Goal: Transaction & Acquisition: Purchase product/service

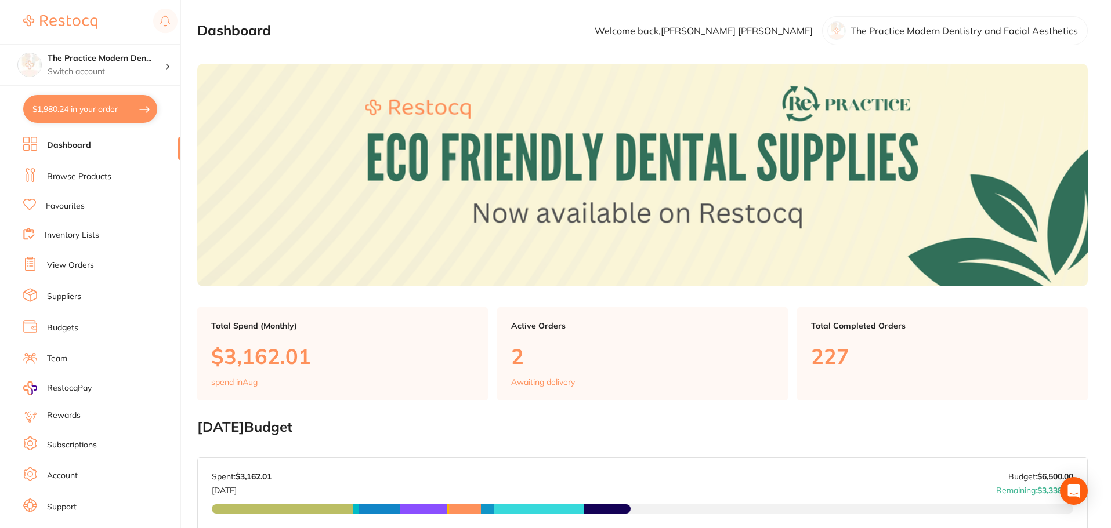
click at [119, 114] on button "$1,980.24 in your order" at bounding box center [90, 109] width 134 height 28
checkbox input "true"
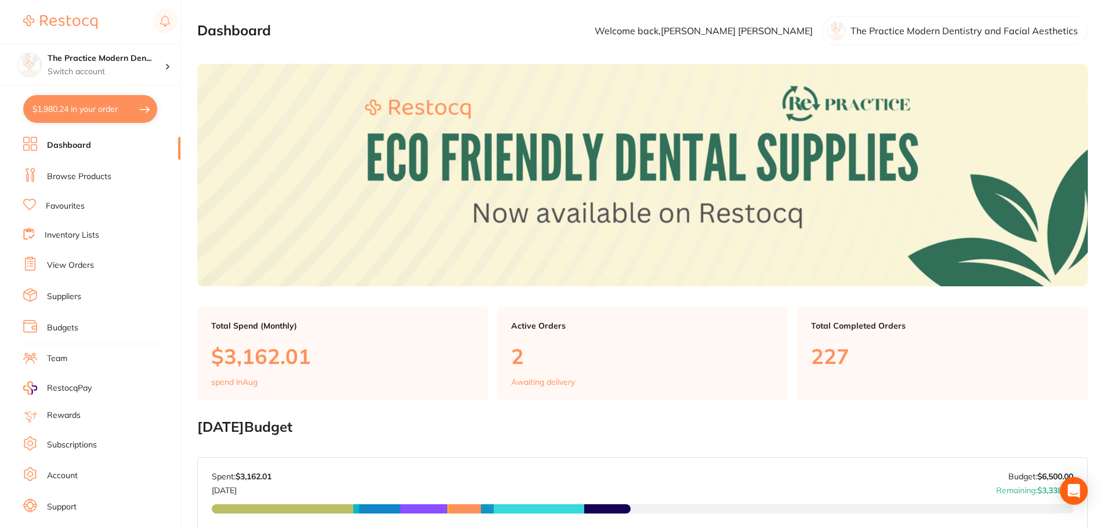
checkbox input "true"
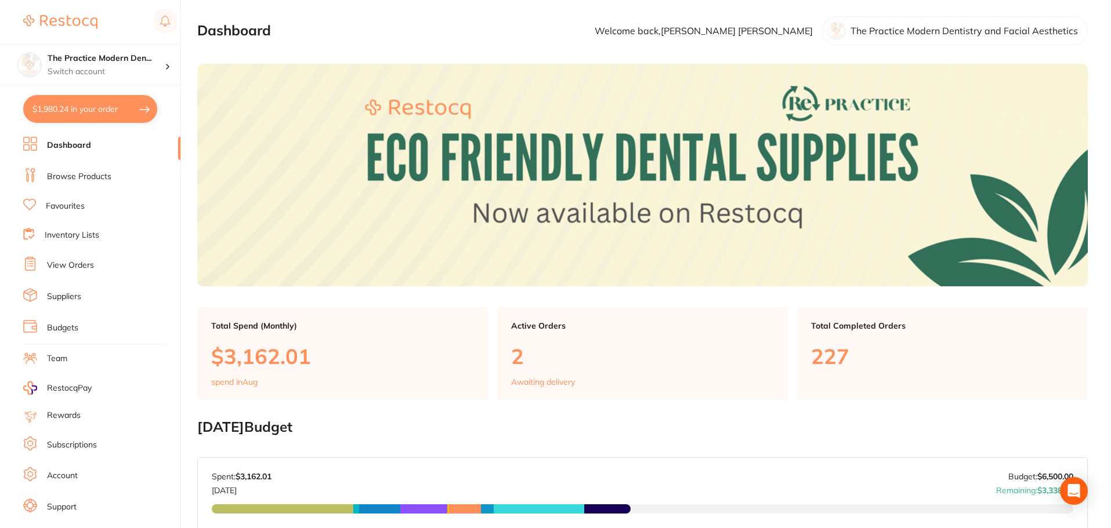
checkbox input "true"
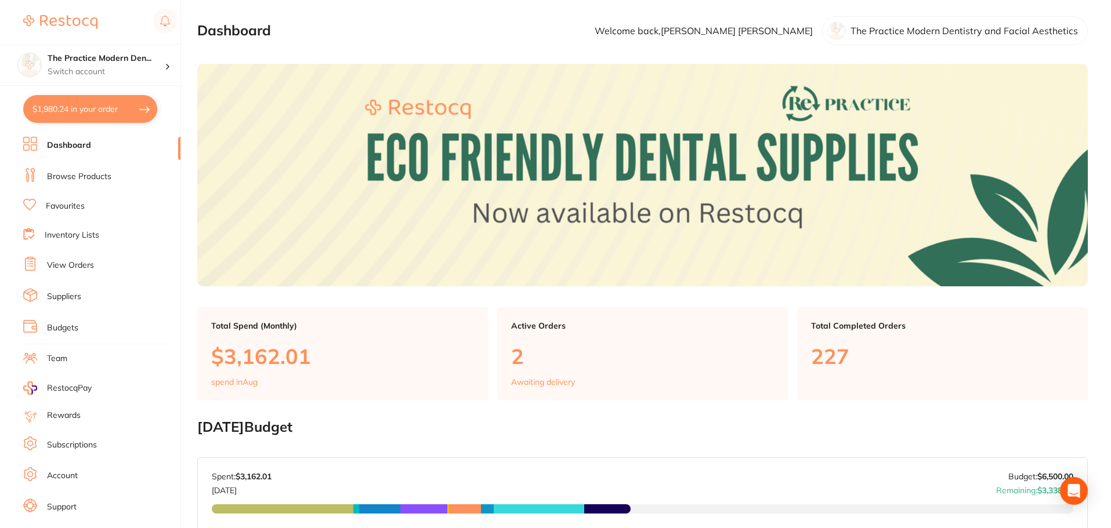
checkbox input "true"
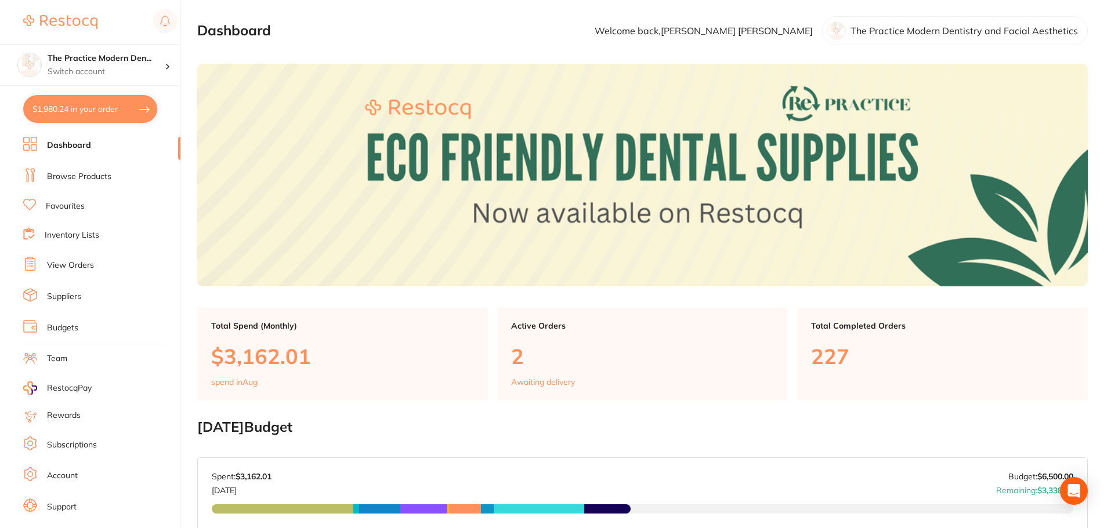
checkbox input "true"
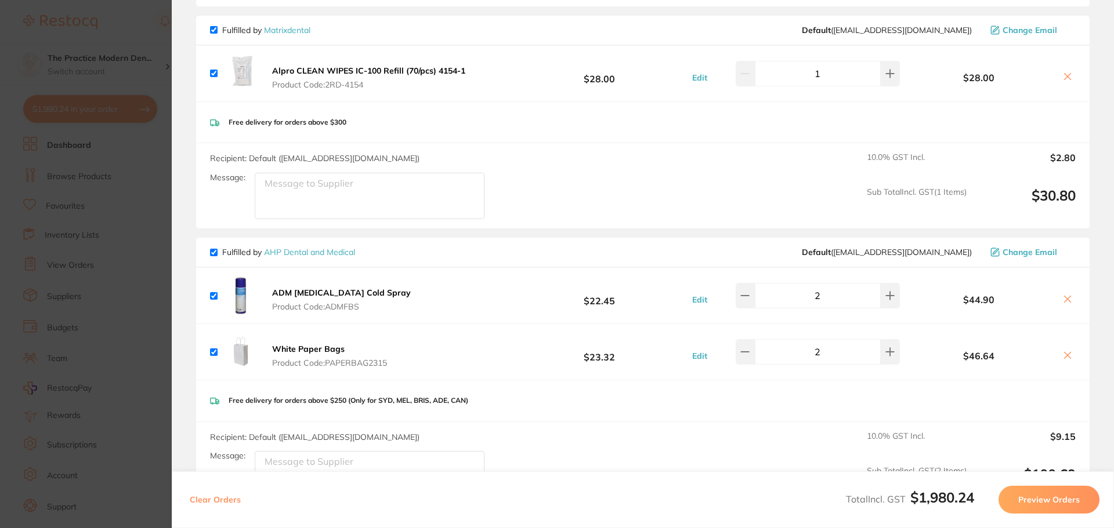
scroll to position [928, 0]
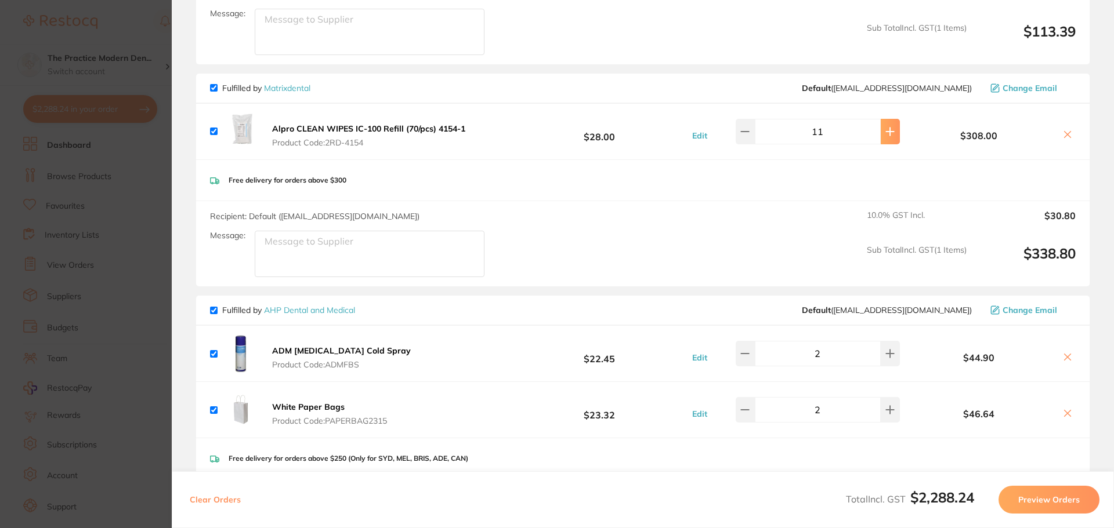
type input "15"
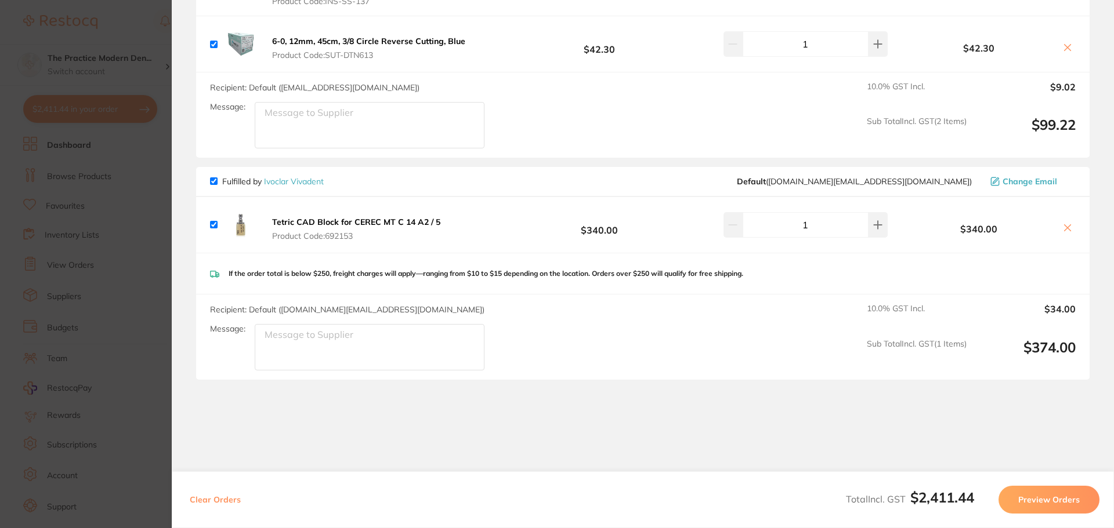
scroll to position [1890, 0]
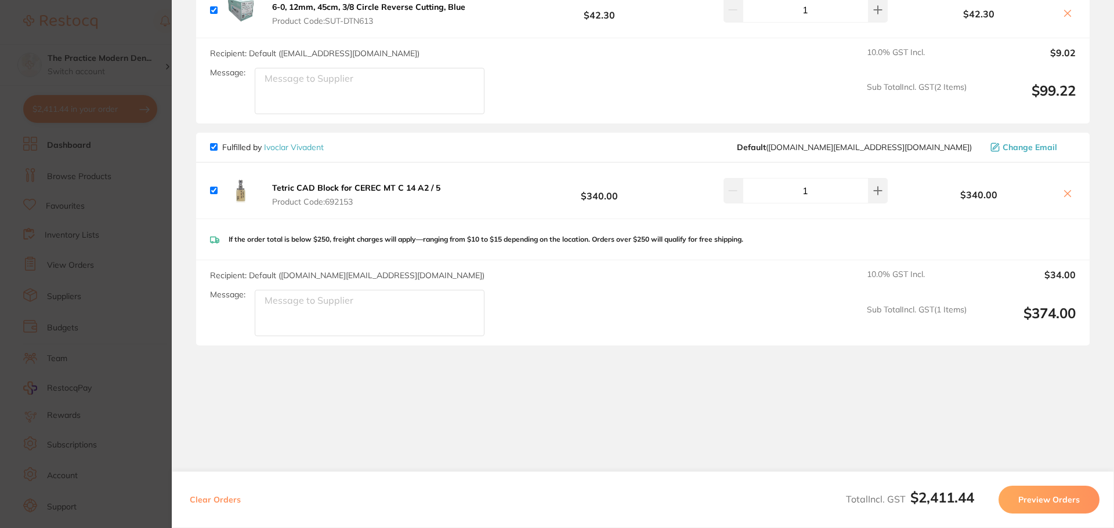
click at [138, 230] on section "Update RRP Set your pre negotiated price for this item. Item Agreed RRP (excl. …" at bounding box center [557, 264] width 1114 height 528
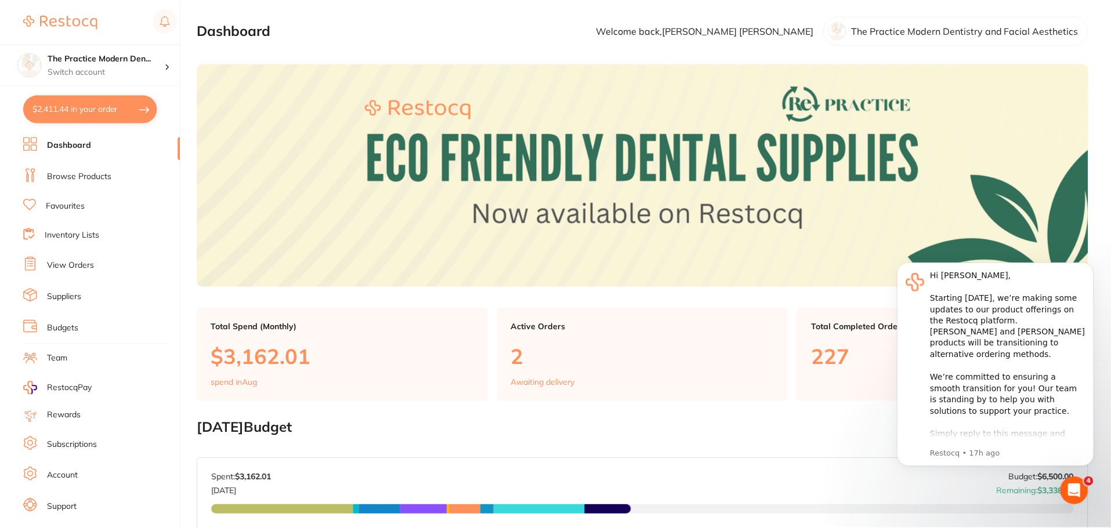
scroll to position [1, 0]
click at [63, 173] on link "Browse Products" at bounding box center [79, 177] width 64 height 12
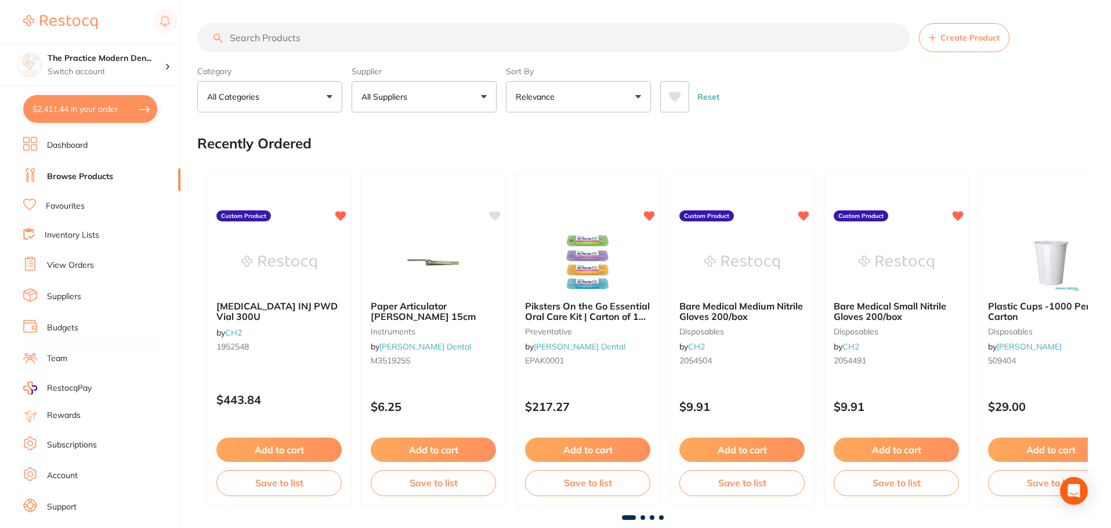
click at [335, 38] on input "search" at bounding box center [553, 37] width 712 height 29
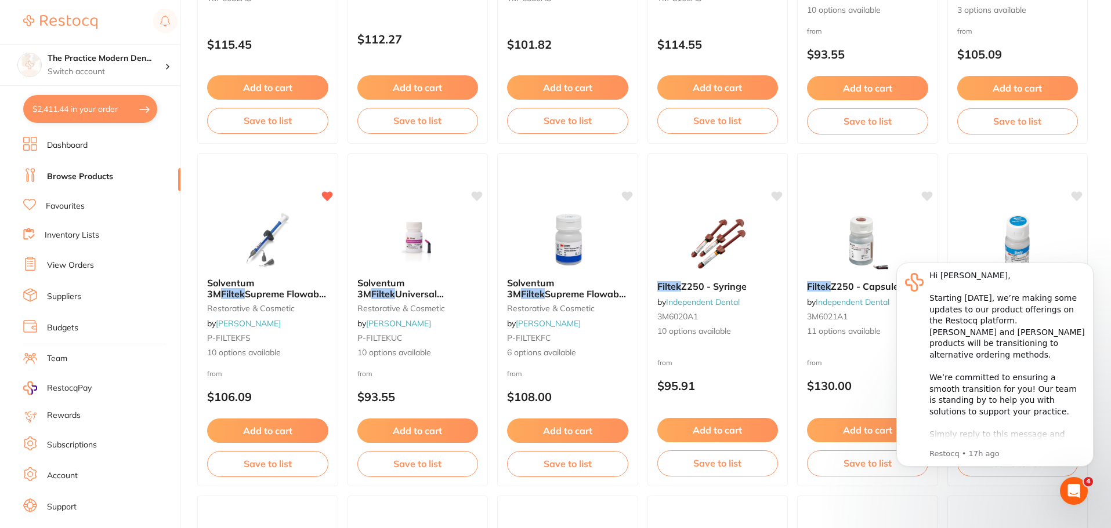
scroll to position [754, 0]
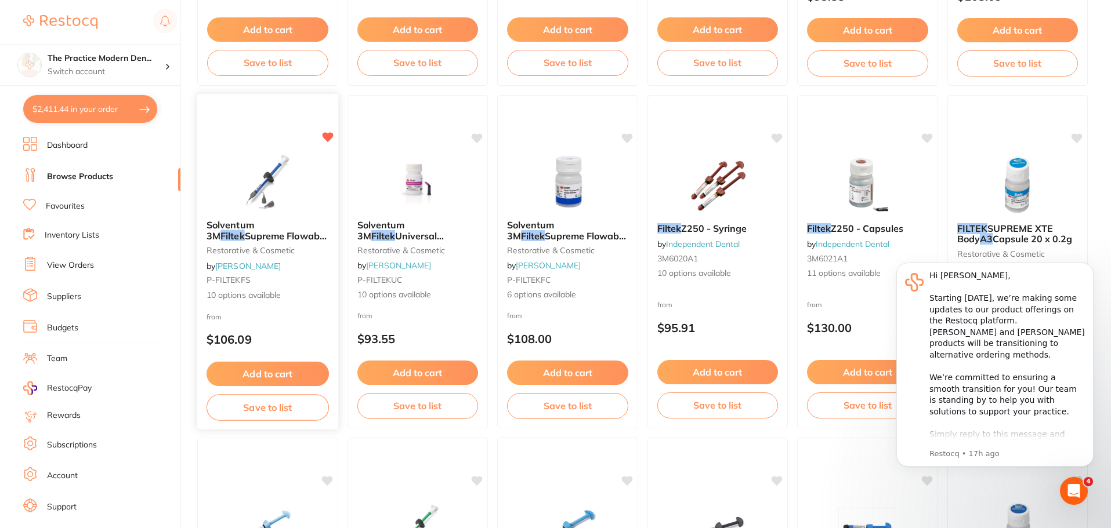
type input "filtek a3"
click at [284, 240] on span "Supreme Flowable Syringes 2 x 2g" at bounding box center [266, 241] width 121 height 23
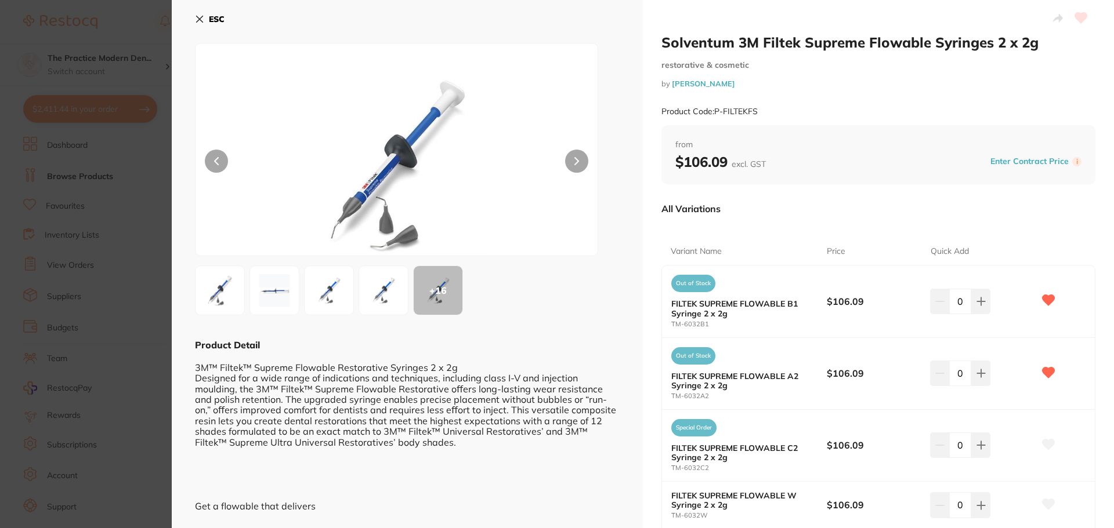
click at [117, 147] on section "Solventum 3M Filtek Supreme Flowable Syringes 2 x 2g restorative & cosmetic by …" at bounding box center [557, 264] width 1114 height 528
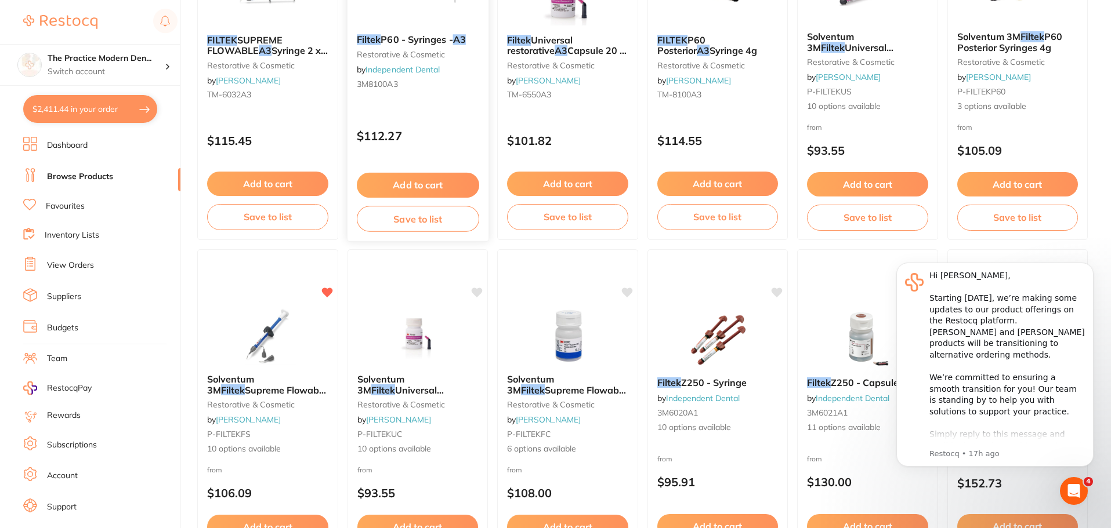
scroll to position [580, 0]
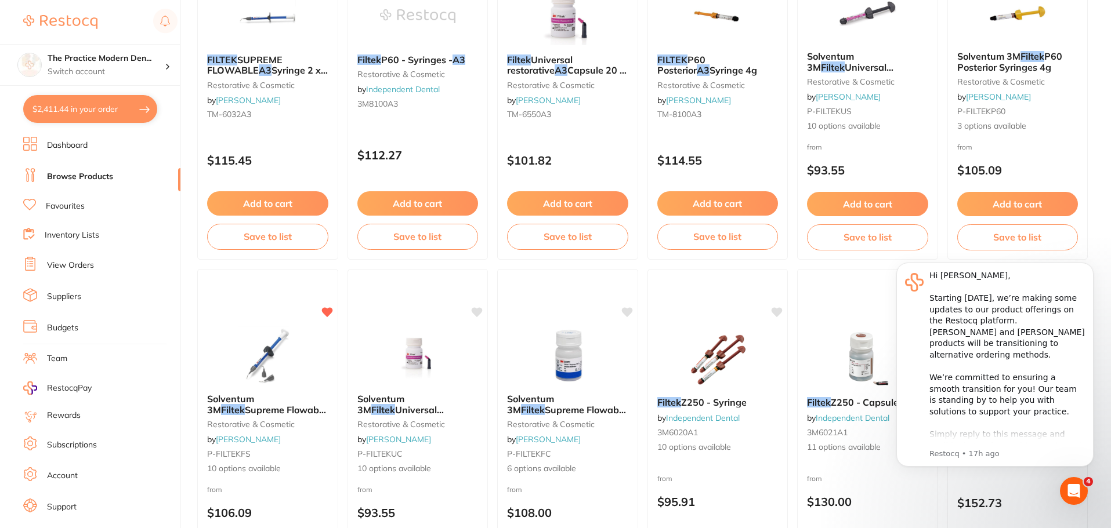
click at [68, 258] on li "View Orders" at bounding box center [101, 265] width 157 height 17
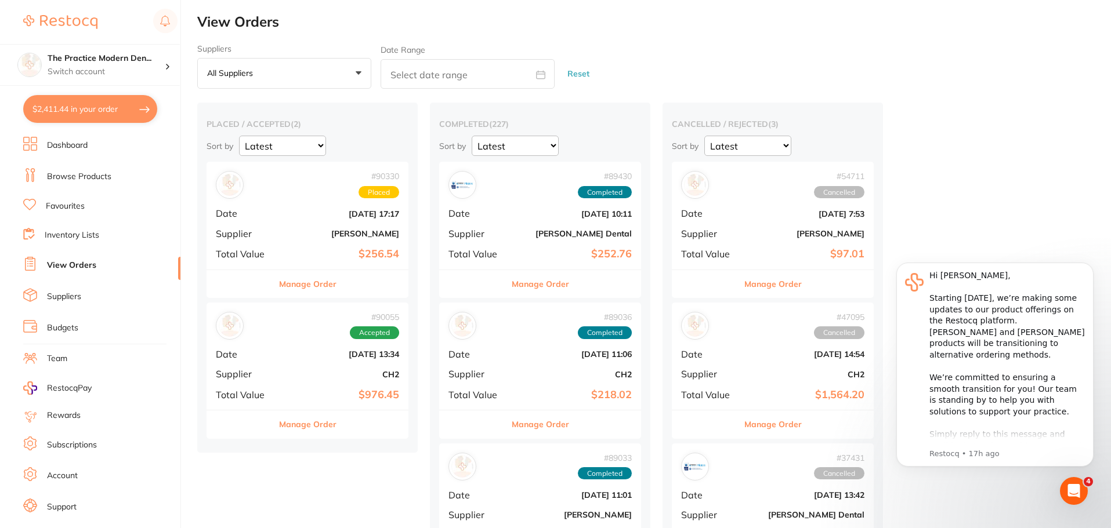
click at [369, 239] on div "# 90330 Placed Date Aug 14 2025, 17:17 Supplier Adam Dental Total Value $256.54" at bounding box center [307, 215] width 202 height 107
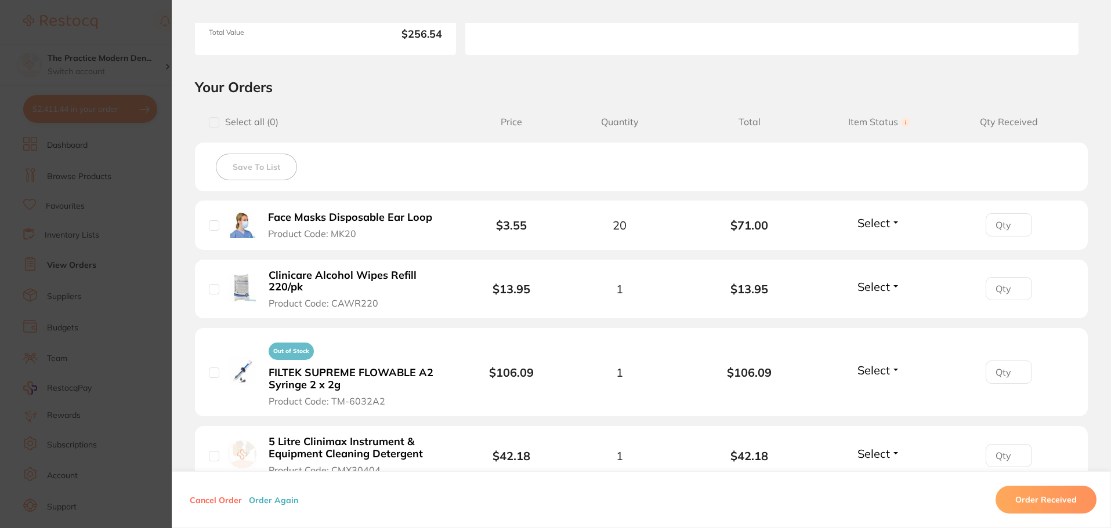
scroll to position [227, 0]
